Goal: Complete application form

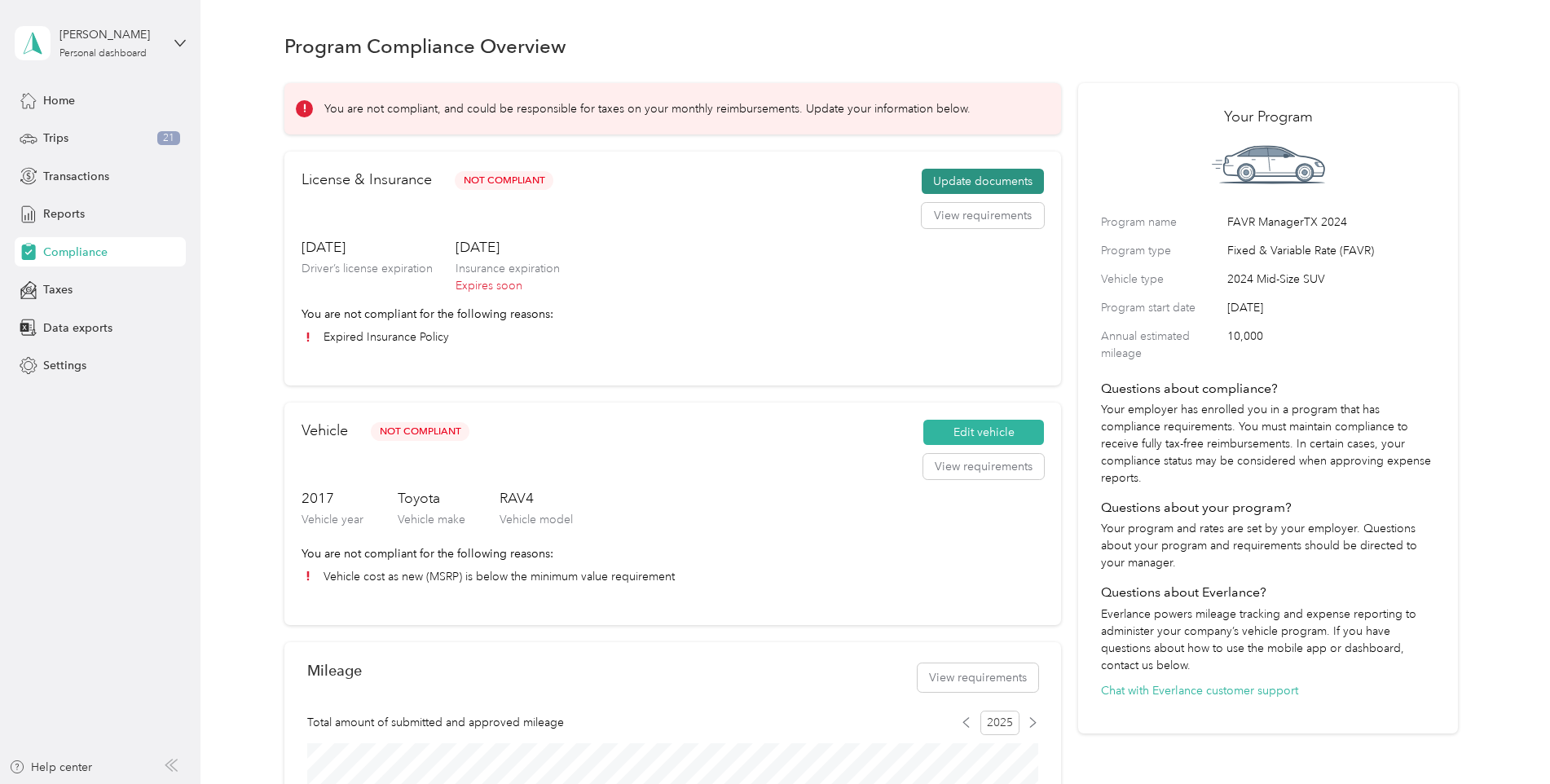
click at [951, 174] on button "Update documents" at bounding box center [983, 182] width 123 height 26
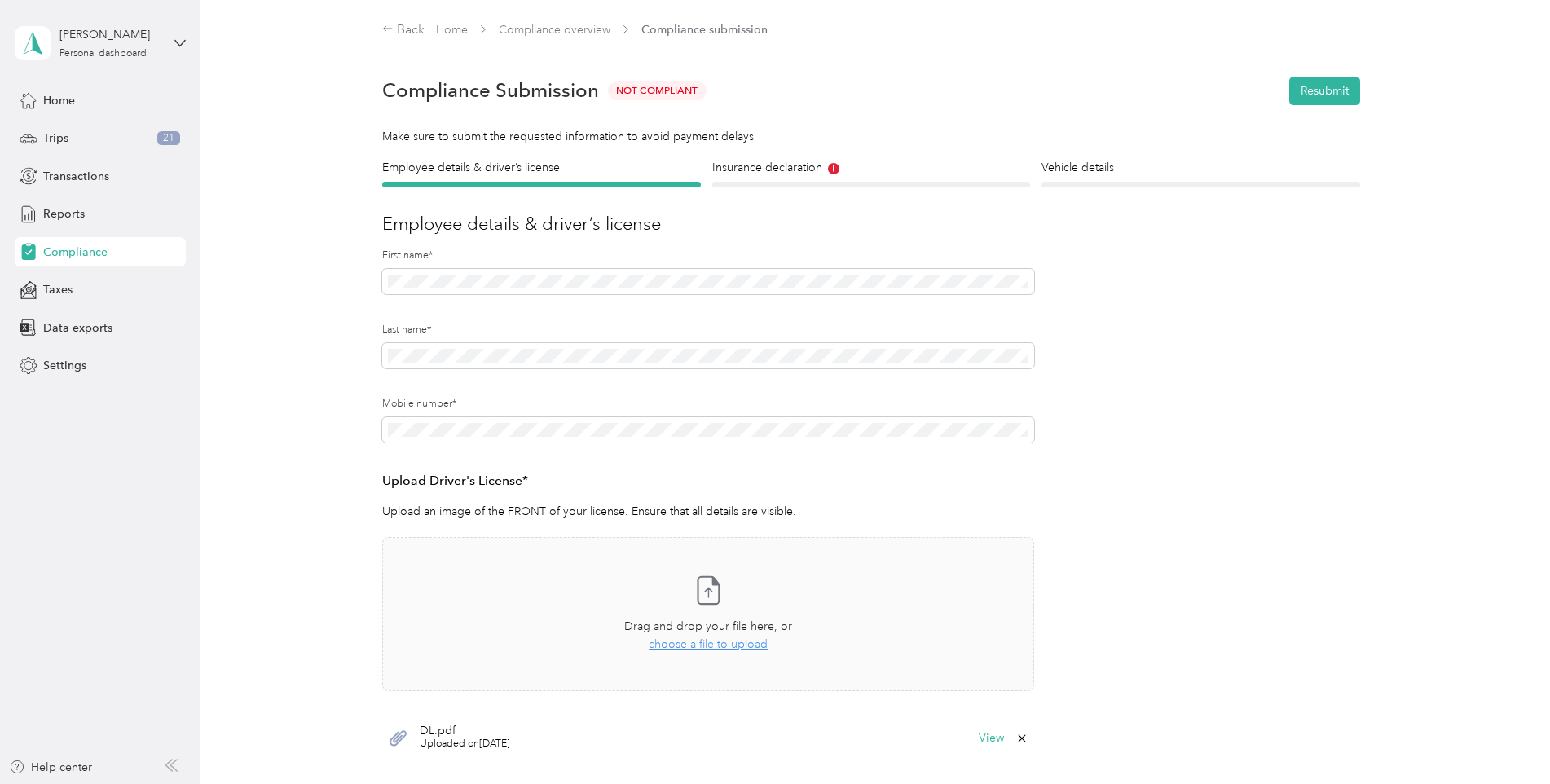
drag, startPoint x: 951, startPoint y: 174, endPoint x: 906, endPoint y: 116, distance: 73.4
click at [908, 116] on div "Compliance Submission Not Compliant Resubmit" at bounding box center [871, 90] width 979 height 57
click at [819, 165] on h4 "Insurance declaration" at bounding box center [872, 167] width 319 height 17
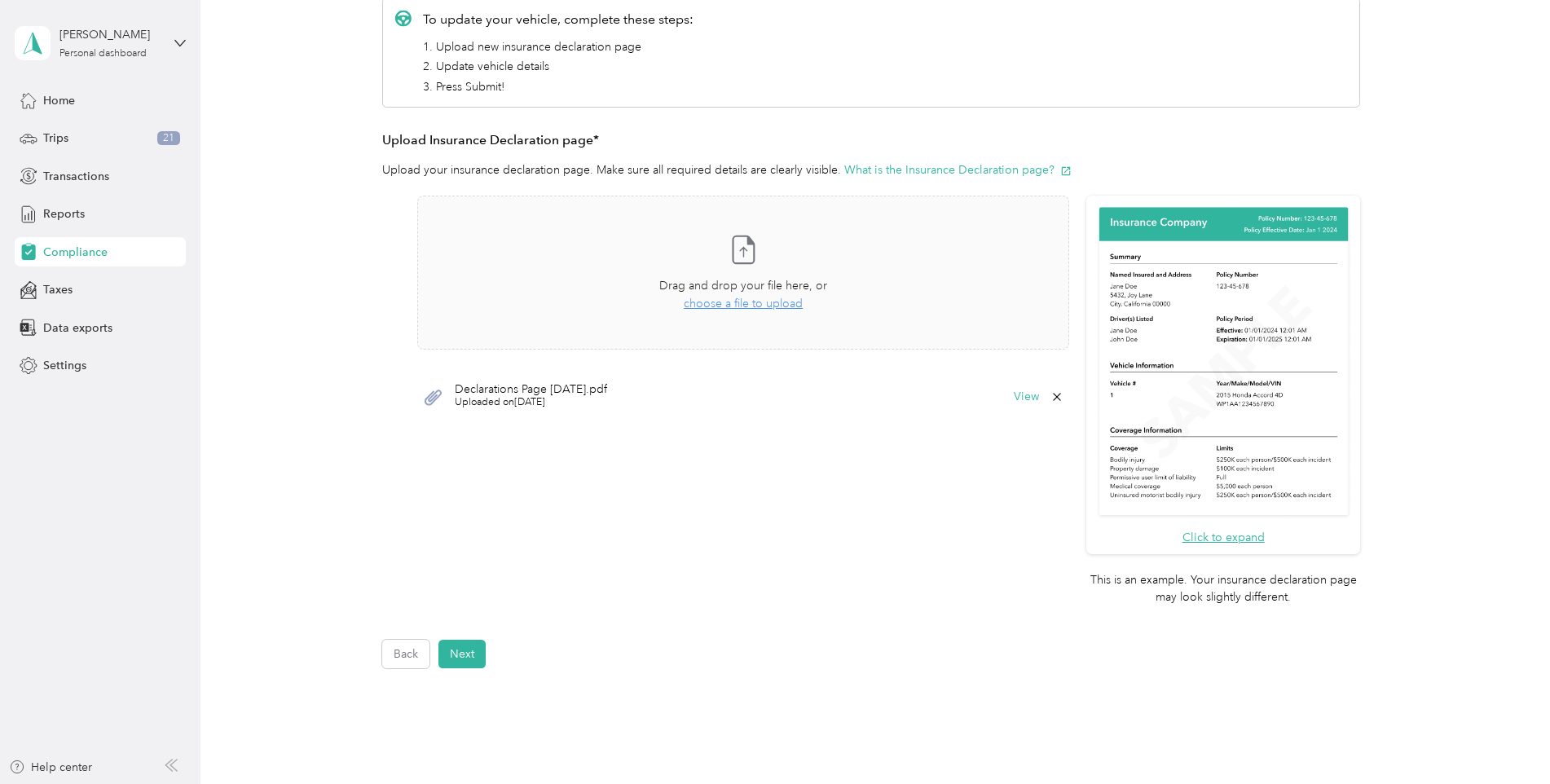
scroll to position [408, 0]
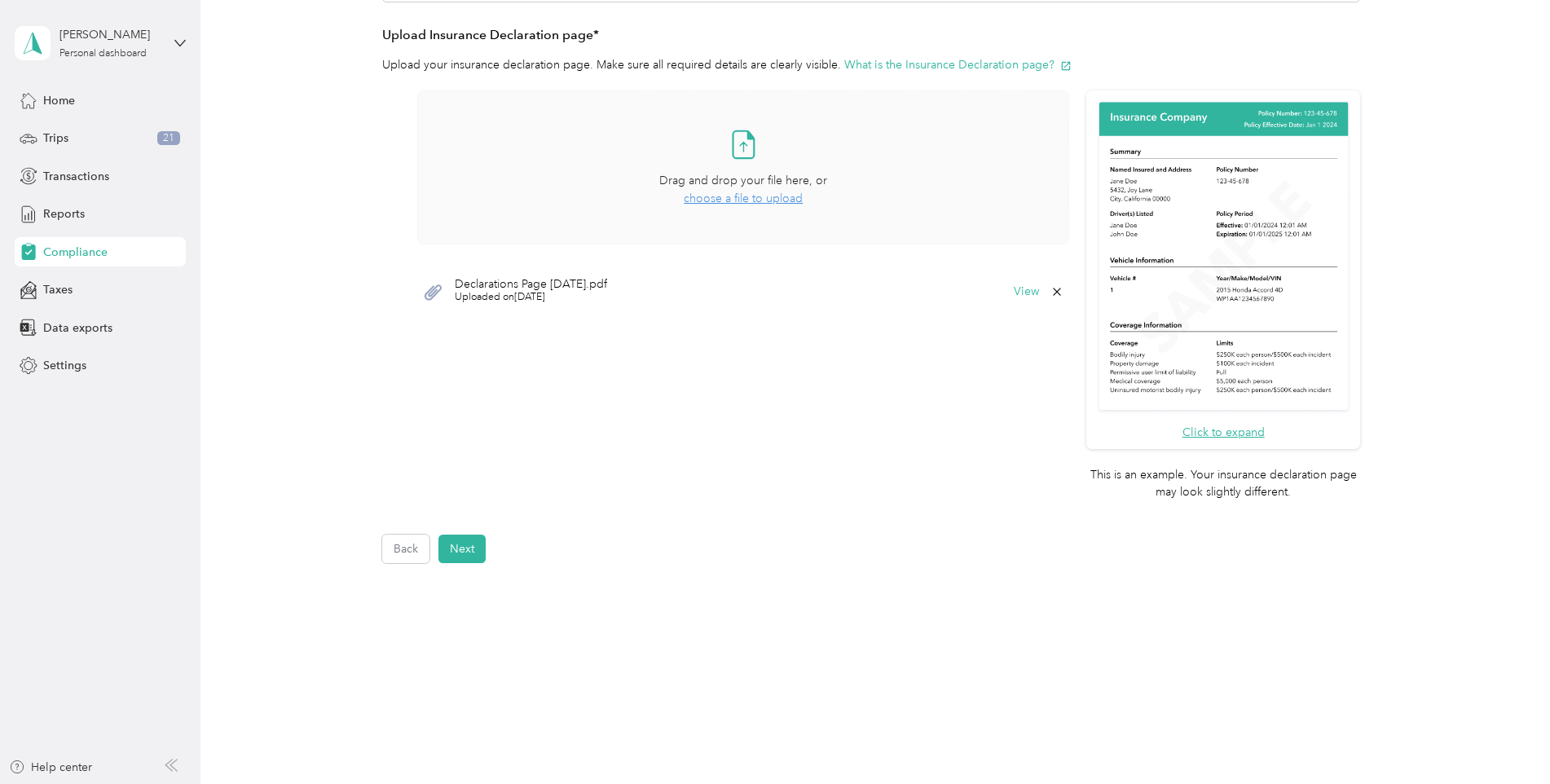
click at [711, 208] on div "Take a photo or choose a photo from your library Drag and drop your file here, …" at bounding box center [743, 167] width 624 height 126
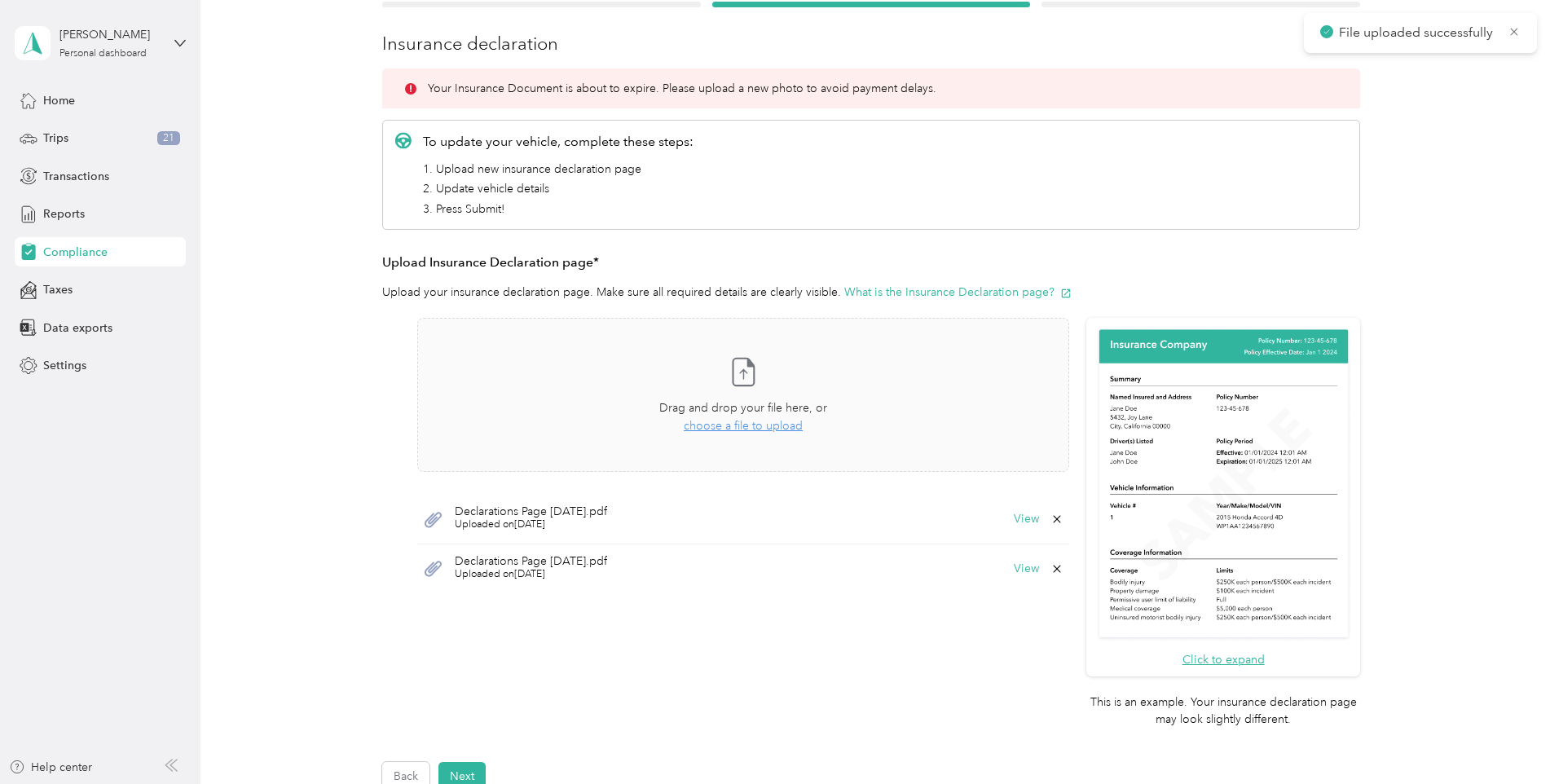
scroll to position [0, 0]
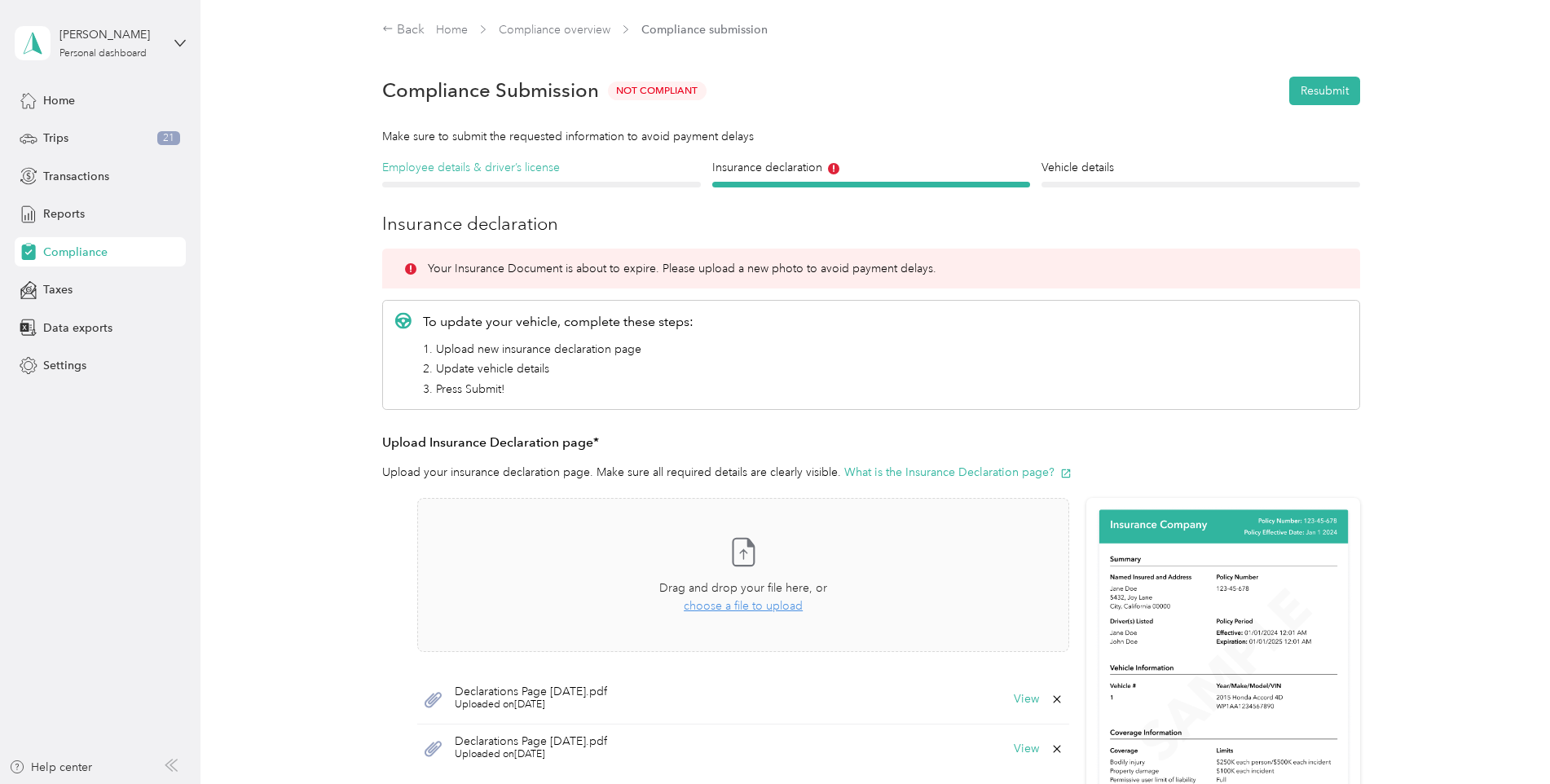
click at [594, 169] on h4 "Employee details & driver’s license" at bounding box center [541, 167] width 319 height 17
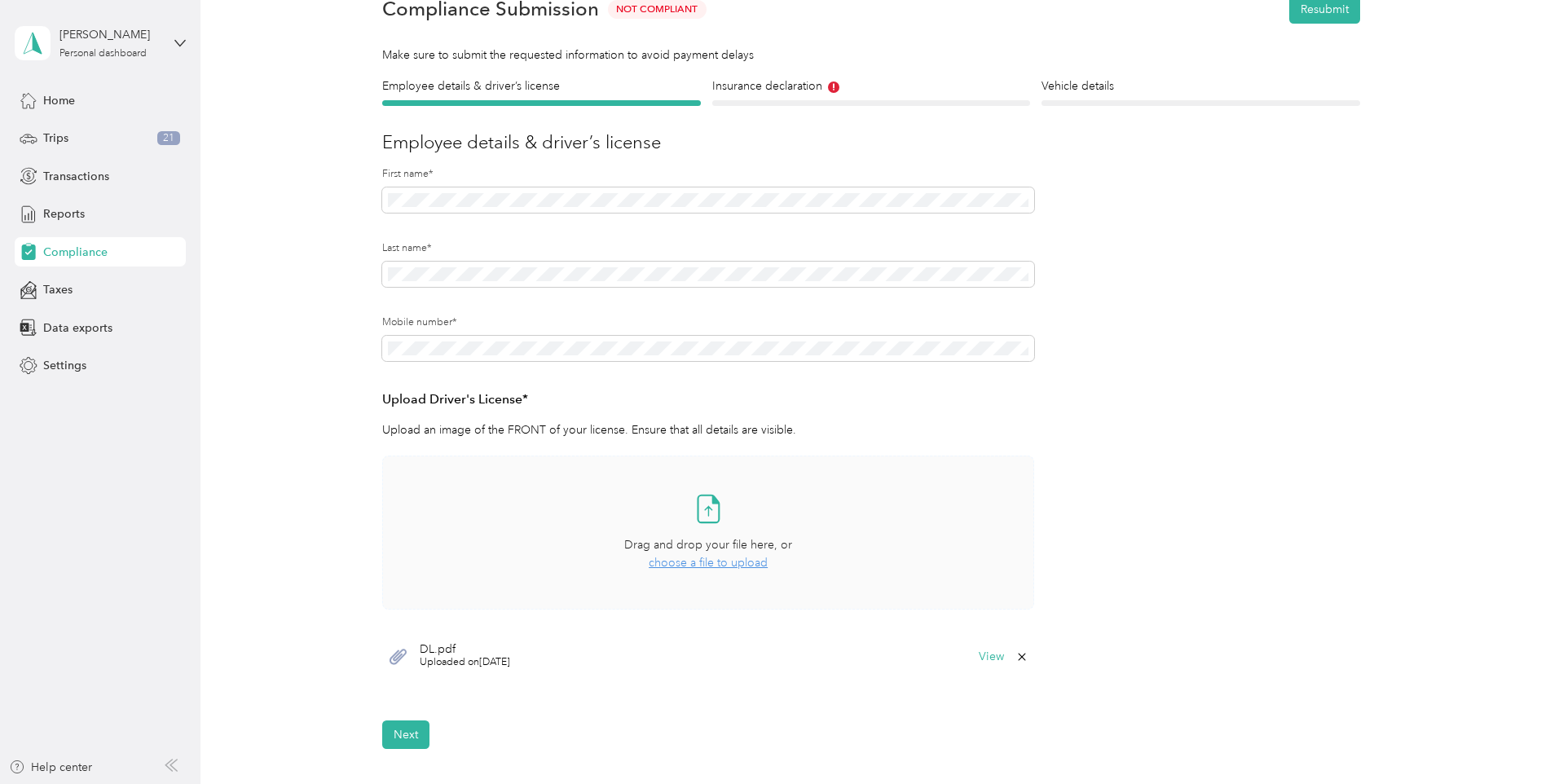
scroll to position [283, 0]
